Goal: Task Accomplishment & Management: Manage account settings

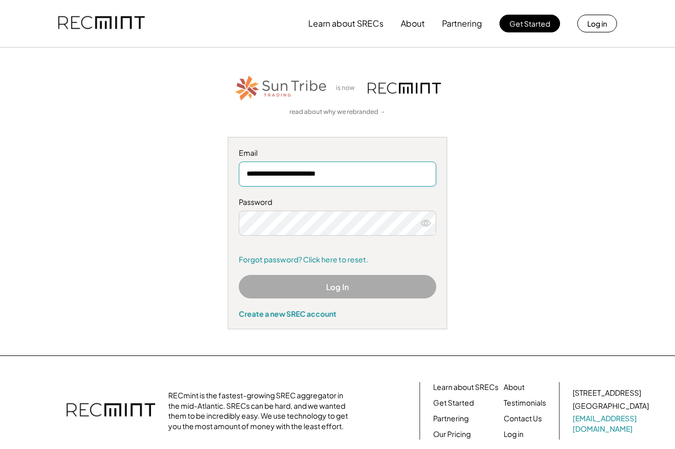
click at [153, 236] on div "**********" at bounding box center [338, 202] width 644 height 256
click at [325, 288] on button "Log In" at bounding box center [338, 287] width 198 height 24
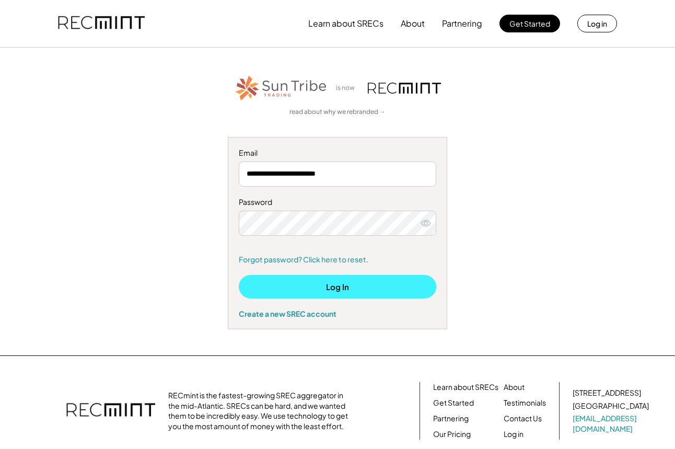
click at [343, 287] on button "Log In" at bounding box center [338, 287] width 198 height 24
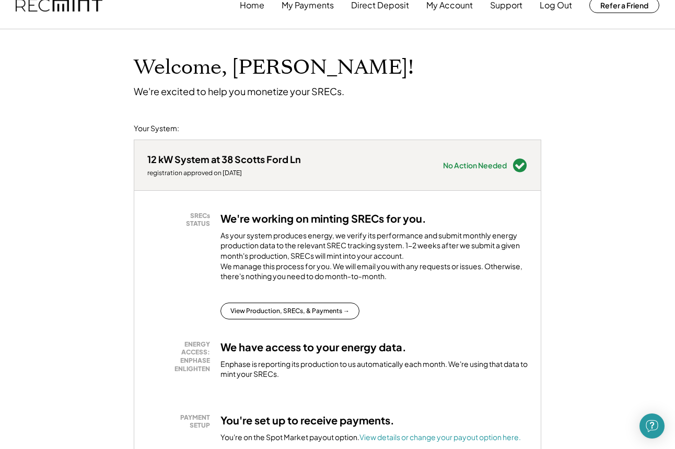
scroll to position [77, 0]
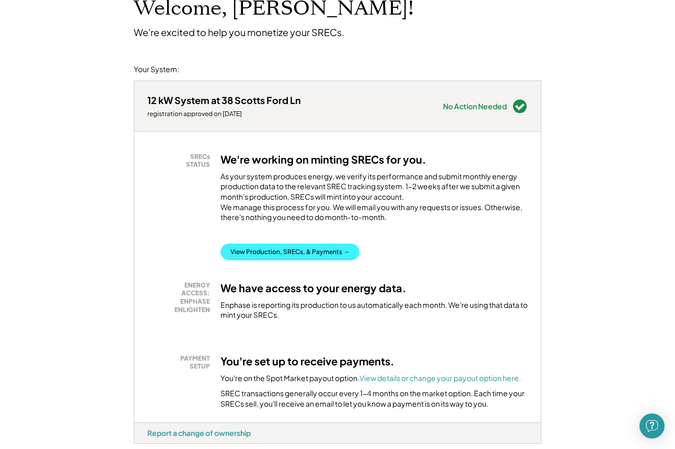
click at [299, 255] on button "View Production, SRECs, & Payments →" at bounding box center [290, 252] width 139 height 17
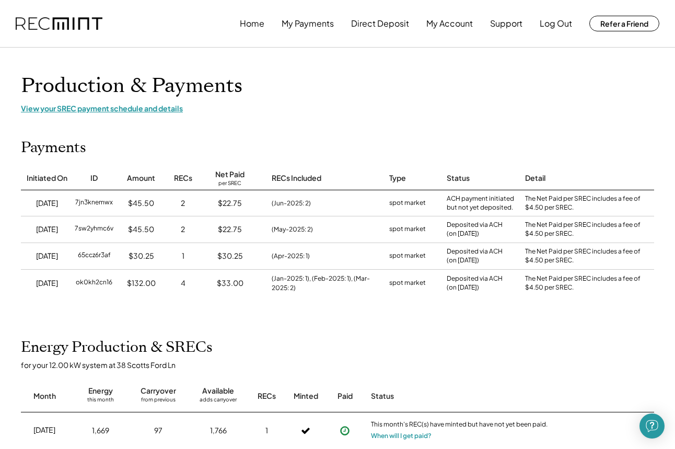
click at [157, 109] on div "View your SREC payment schedule and details" at bounding box center [337, 107] width 633 height 9
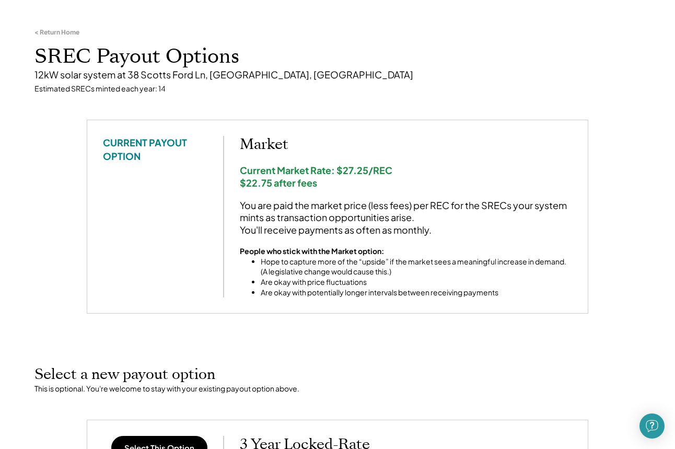
scroll to position [30, 0]
